Goal: Task Accomplishment & Management: Use online tool/utility

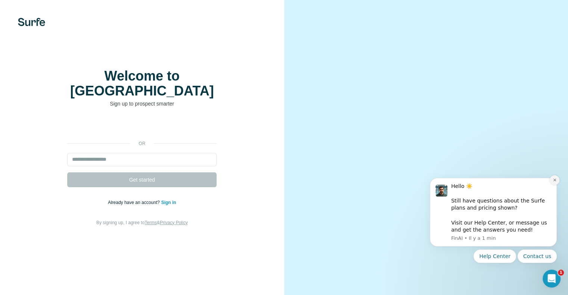
click at [554, 180] on icon "Dismiss notification" at bounding box center [555, 180] width 4 height 4
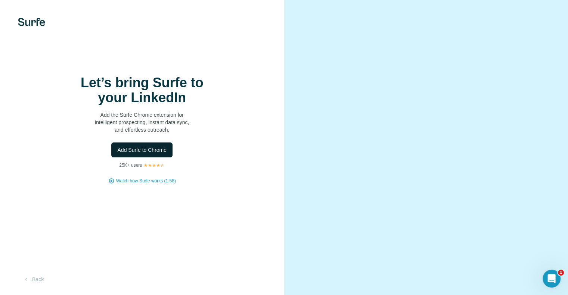
click at [144, 154] on span "Add Surfe to Chrome" at bounding box center [141, 149] width 49 height 7
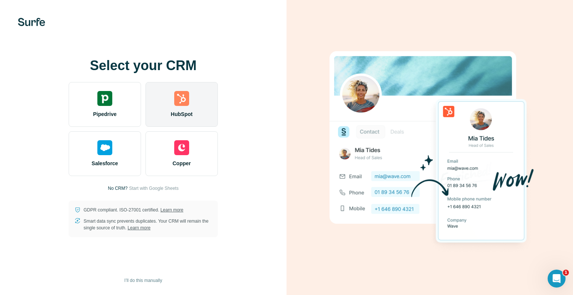
click at [192, 109] on div "HubSpot" at bounding box center [182, 104] width 72 height 45
